Goal: Navigation & Orientation: Find specific page/section

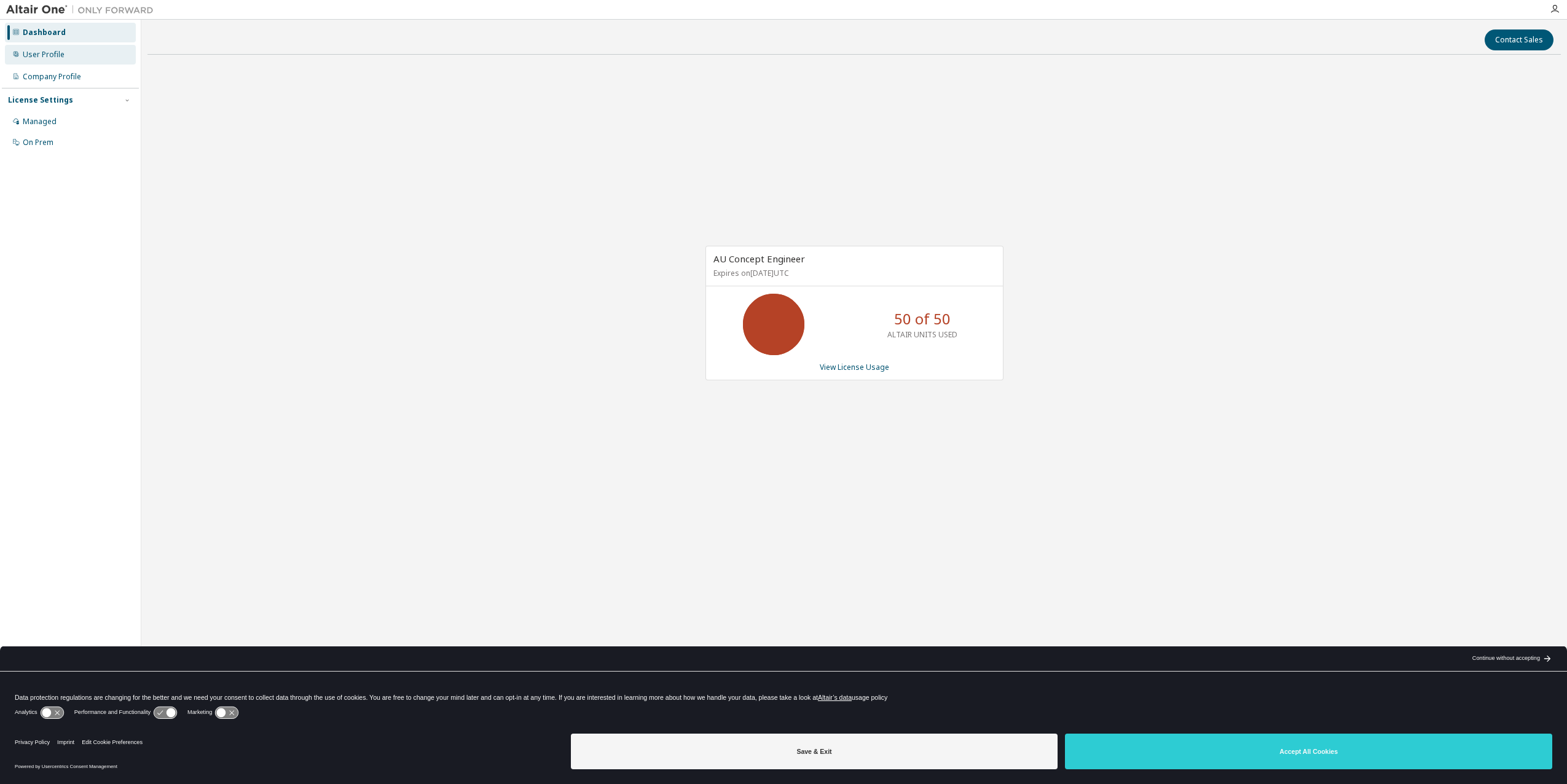
click at [33, 58] on div "User Profile" at bounding box center [44, 54] width 42 height 10
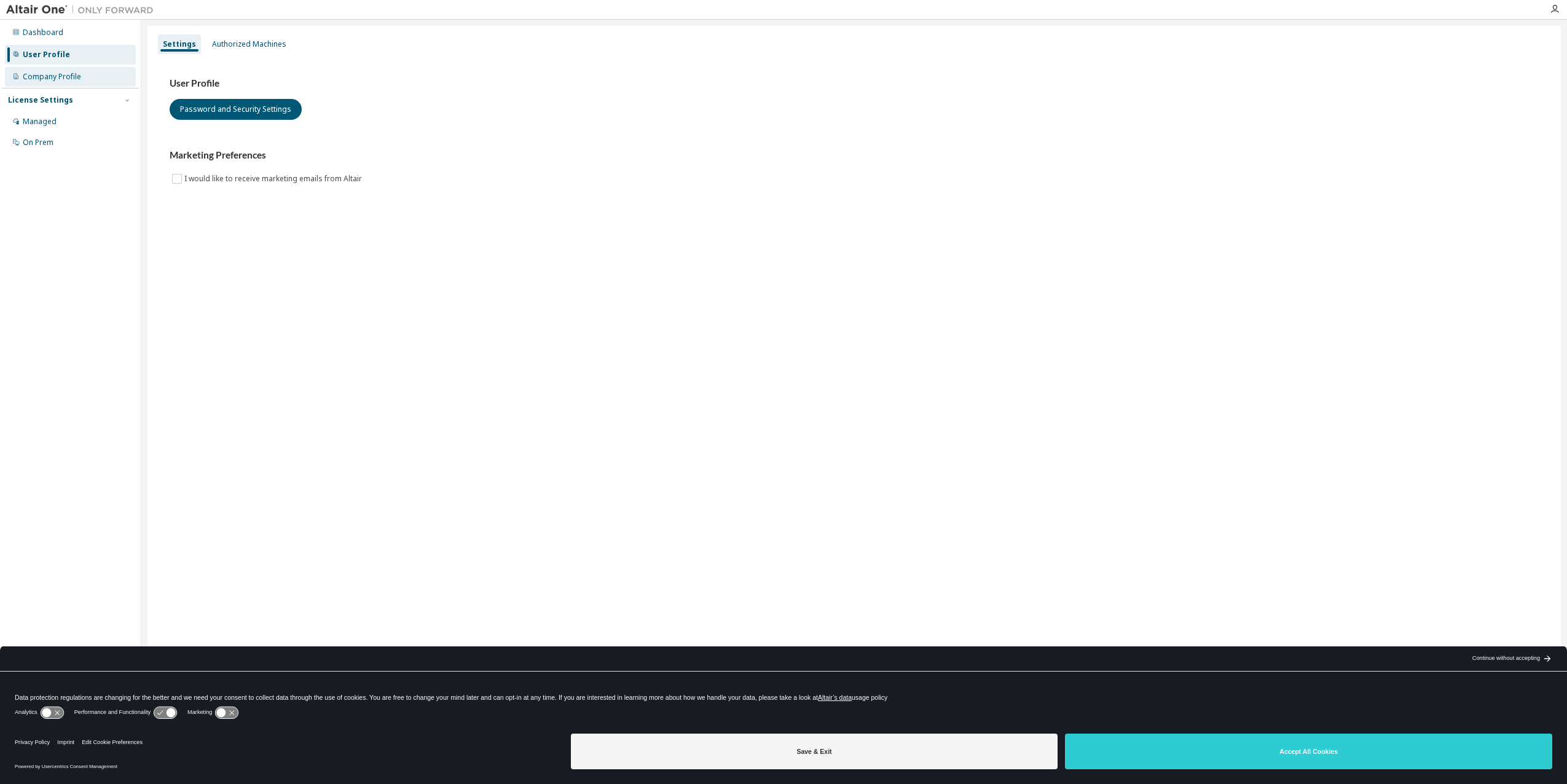
click at [42, 84] on div "Company Profile" at bounding box center [70, 77] width 131 height 19
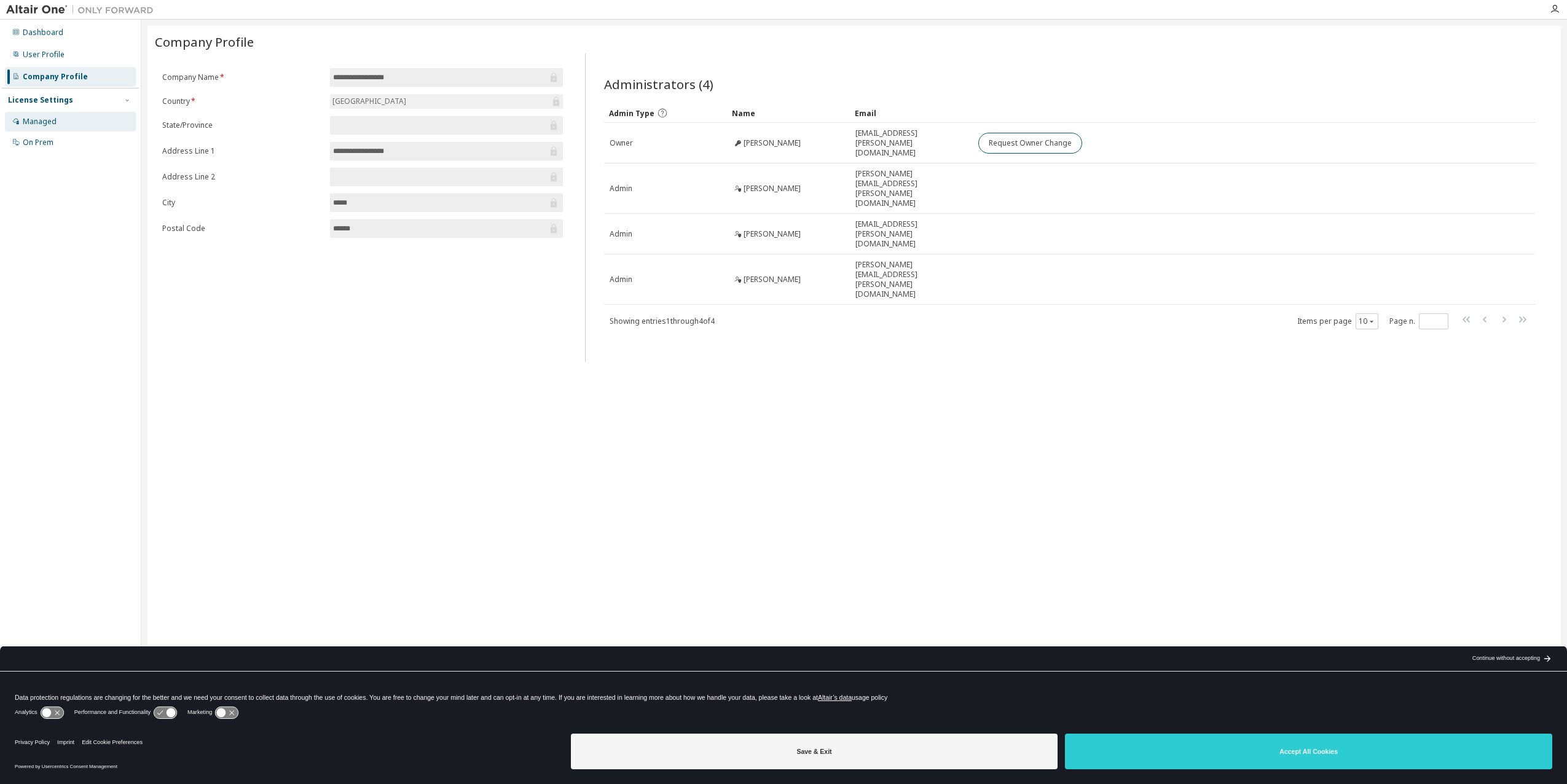
click at [52, 126] on div "Managed" at bounding box center [40, 122] width 34 height 10
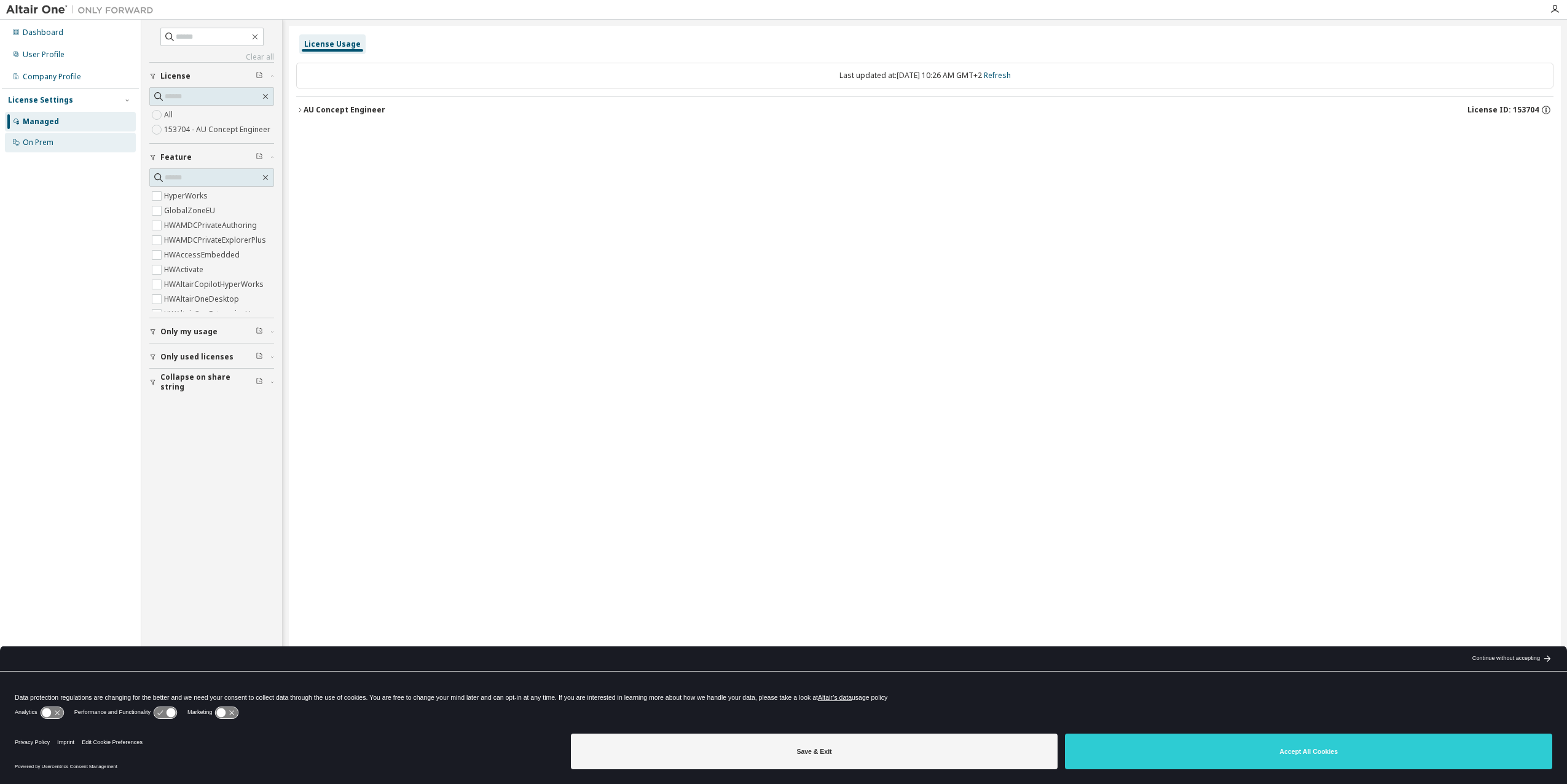
click at [52, 142] on div "On Prem" at bounding box center [38, 143] width 31 height 10
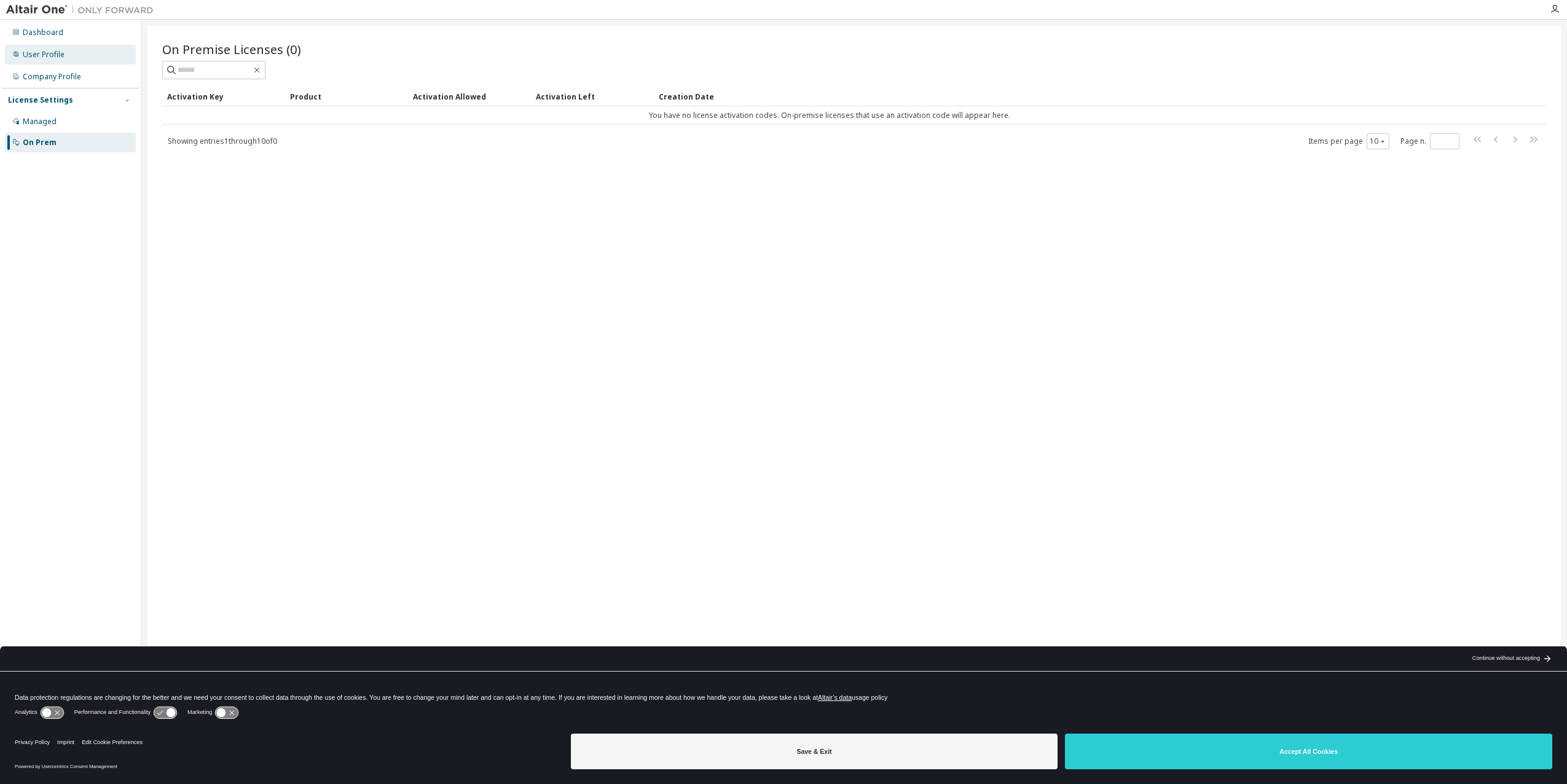
click at [48, 52] on div "User Profile" at bounding box center [44, 54] width 42 height 10
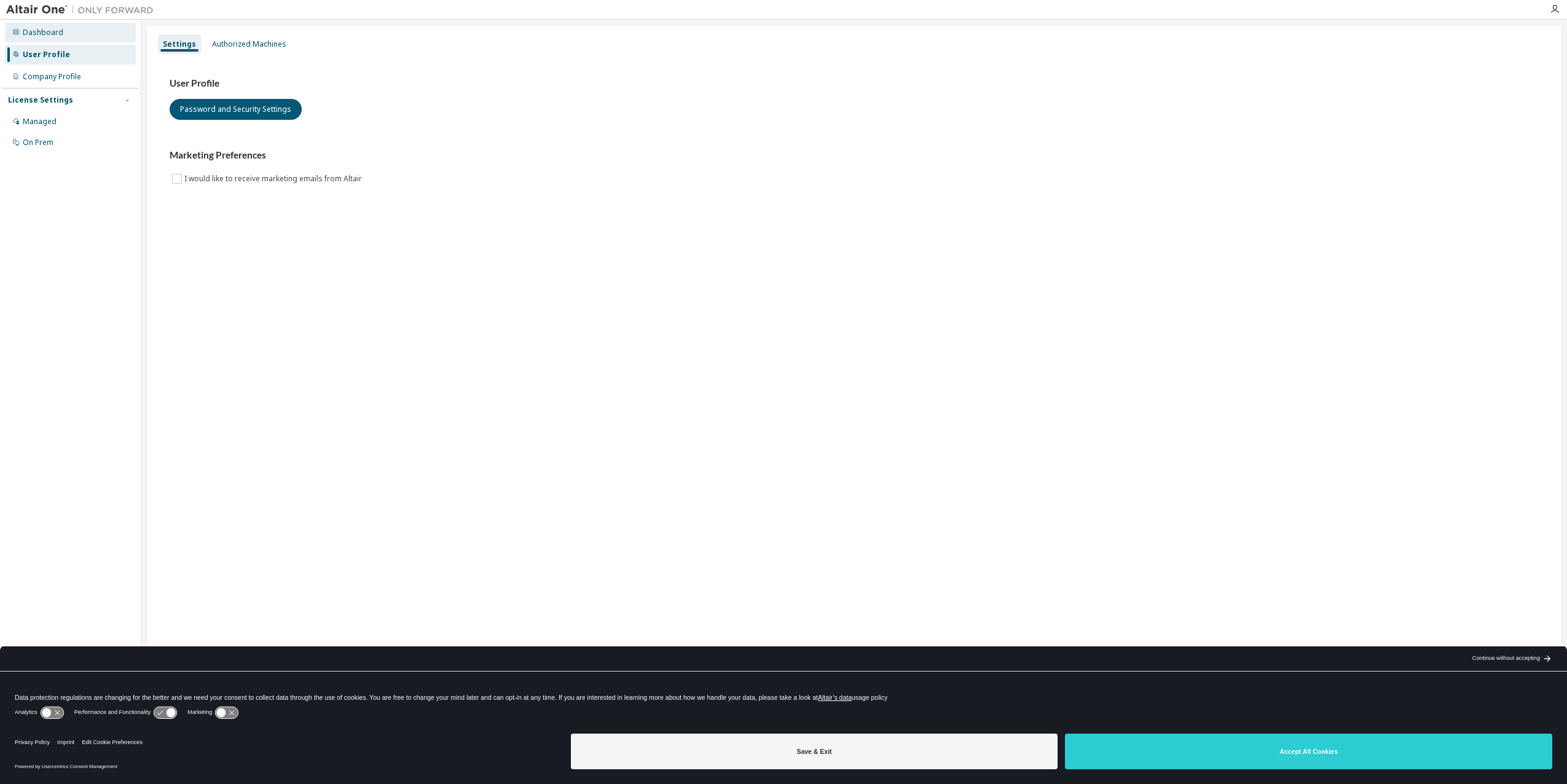
click at [48, 32] on div "Dashboard" at bounding box center [43, 32] width 40 height 10
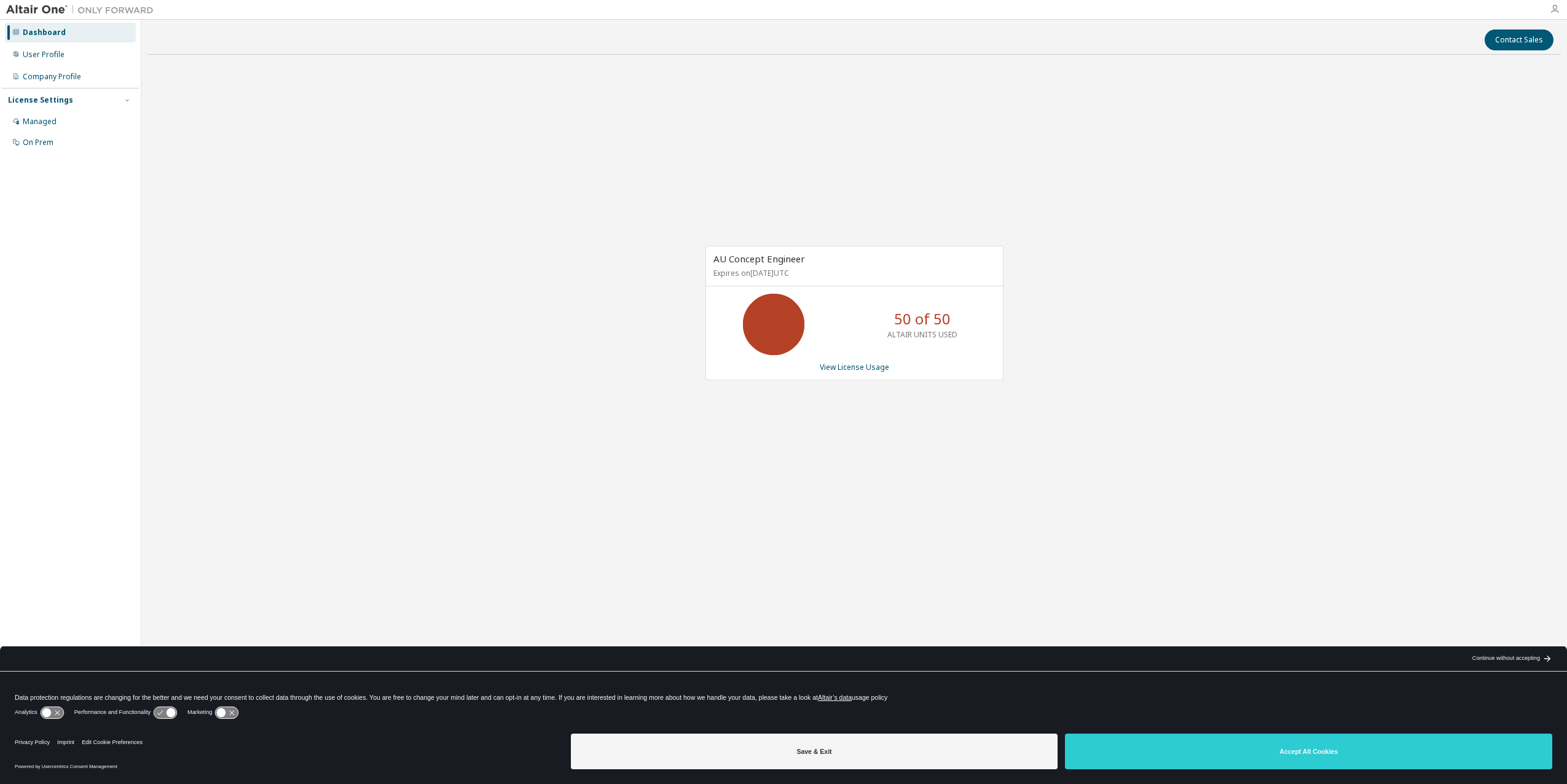
click at [1554, 7] on icon "button" at bounding box center [1554, 9] width 10 height 10
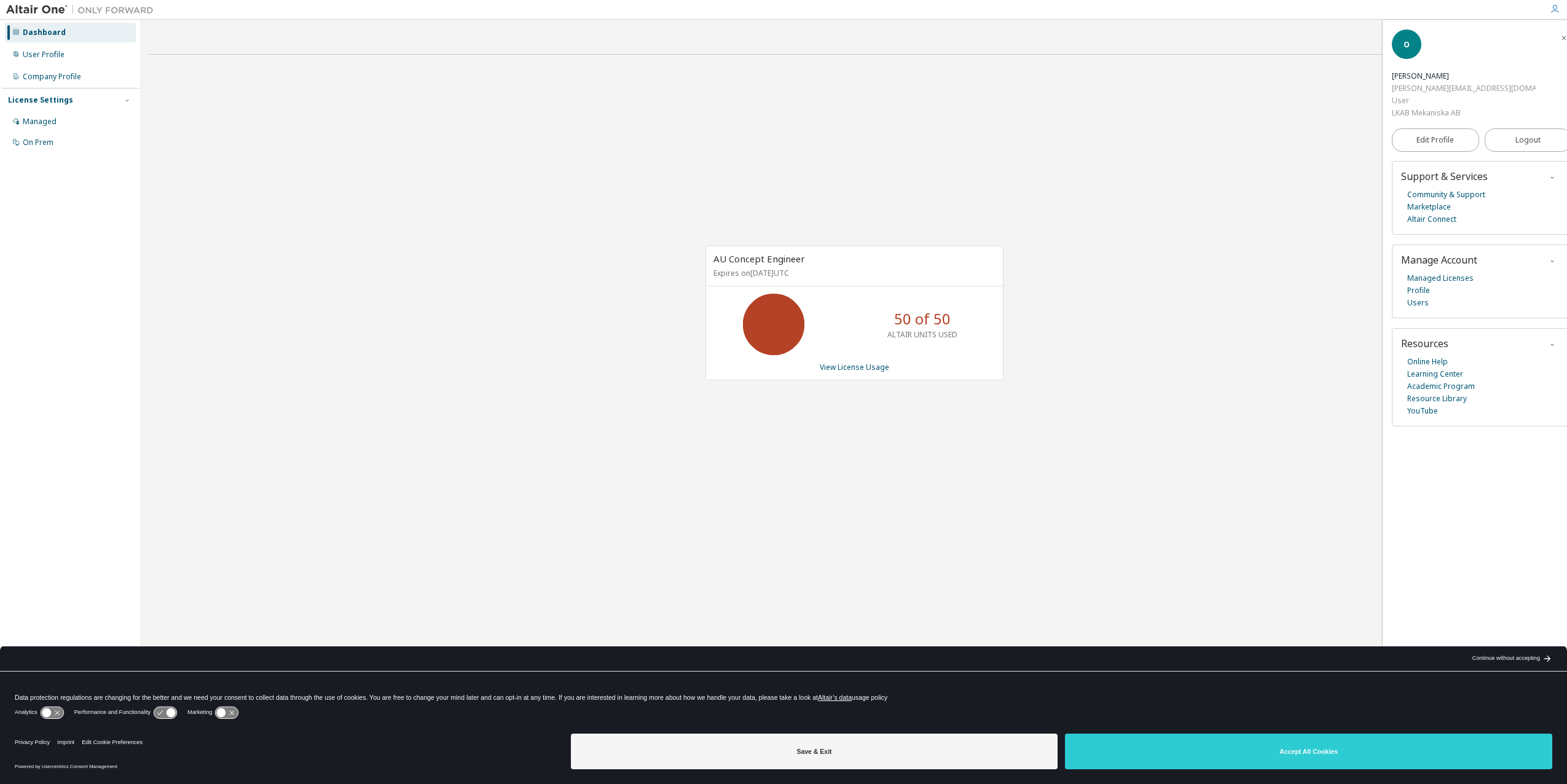
click at [1449, 70] on div "Oliver Olofsson" at bounding box center [1463, 76] width 144 height 12
click at [1205, 272] on div "AU Concept Engineer Expires on December 21, 2025 UTC 50 of 50 ALTAIR UNITS USED…" at bounding box center [853, 319] width 1413 height 509
click at [1558, 30] on span "button" at bounding box center [1564, 37] width 12 height 19
